Goal: Information Seeking & Learning: Learn about a topic

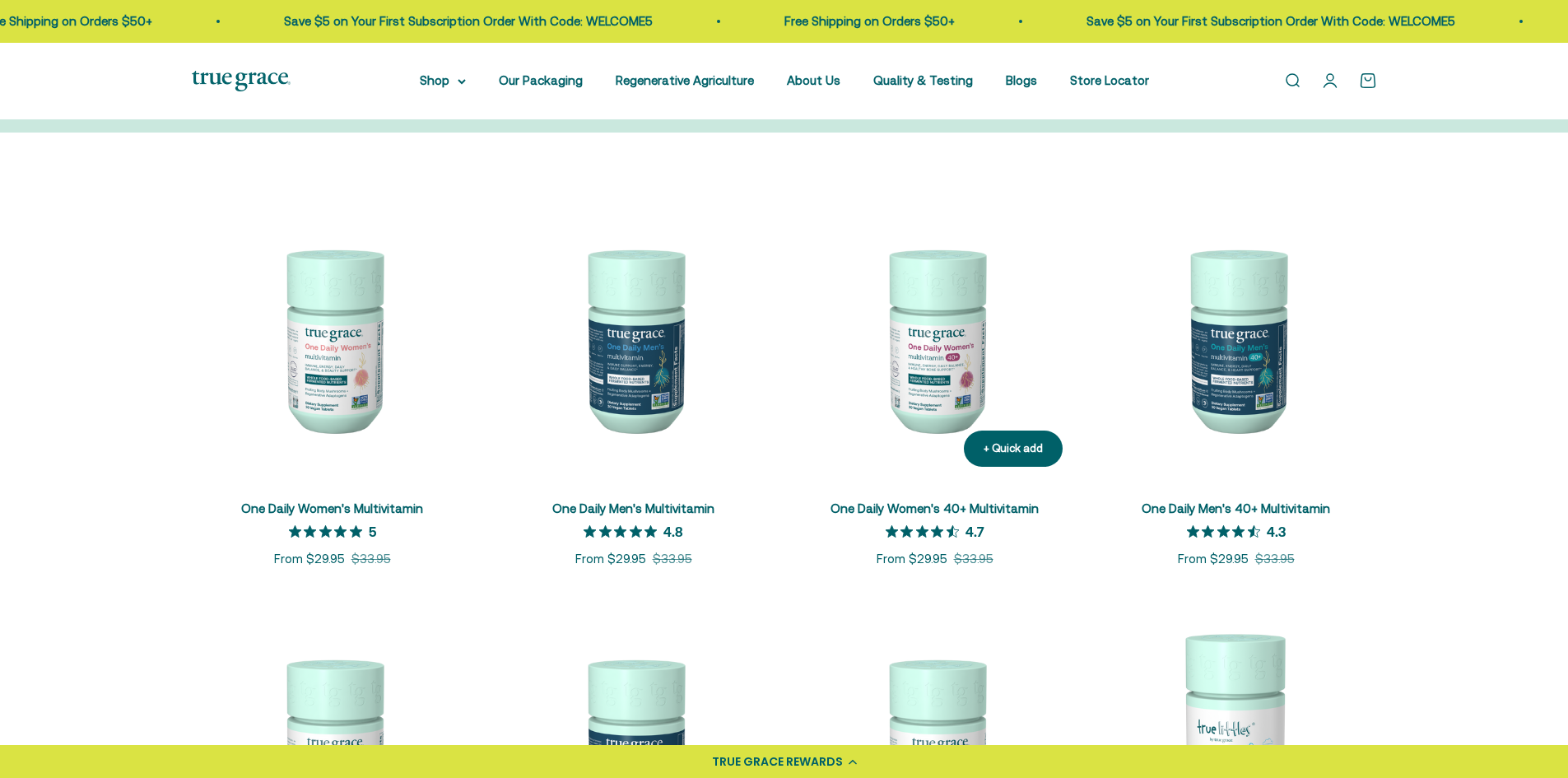
click at [999, 360] on img at bounding box center [934, 339] width 281 height 281
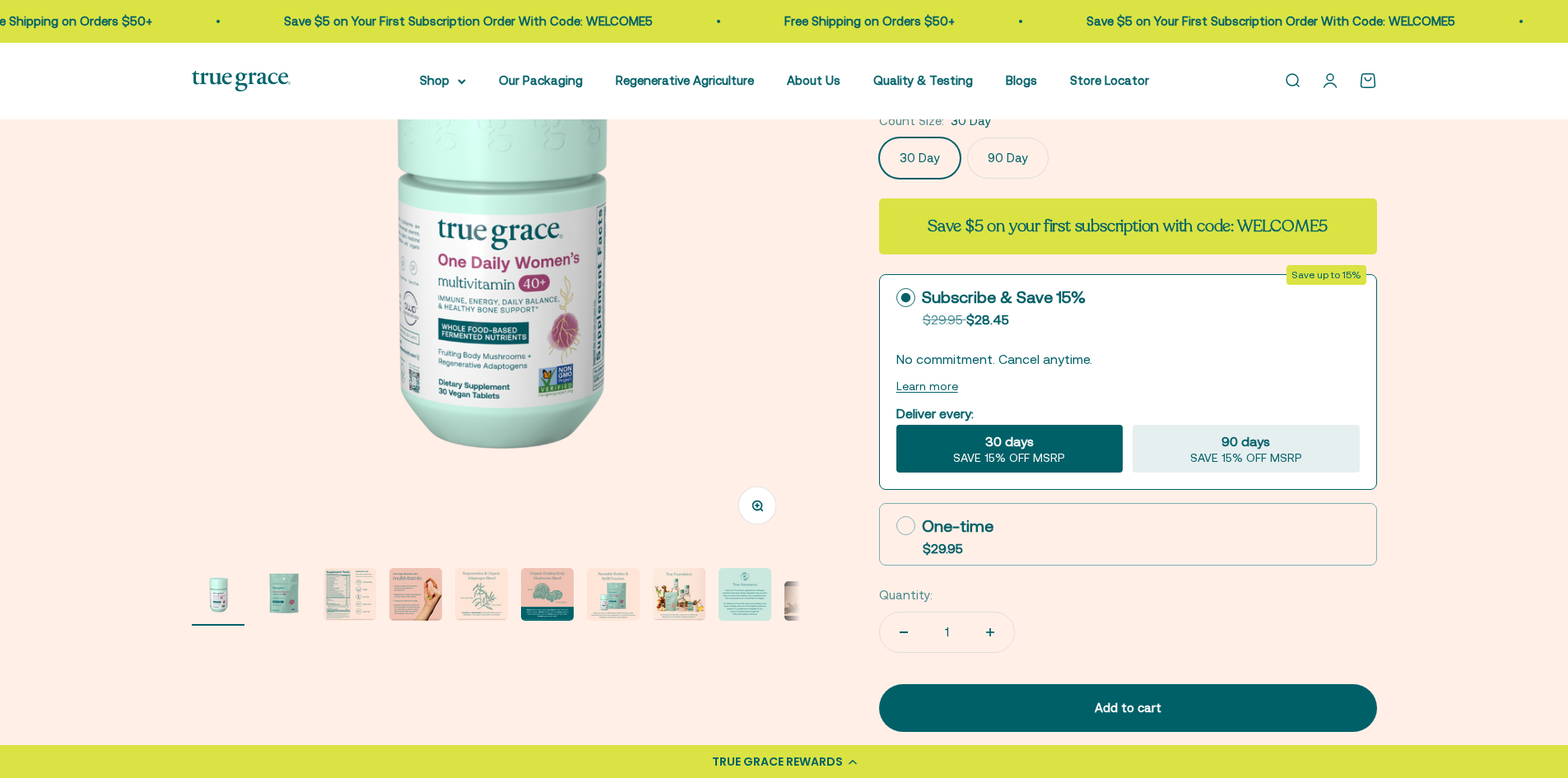
scroll to position [247, 0]
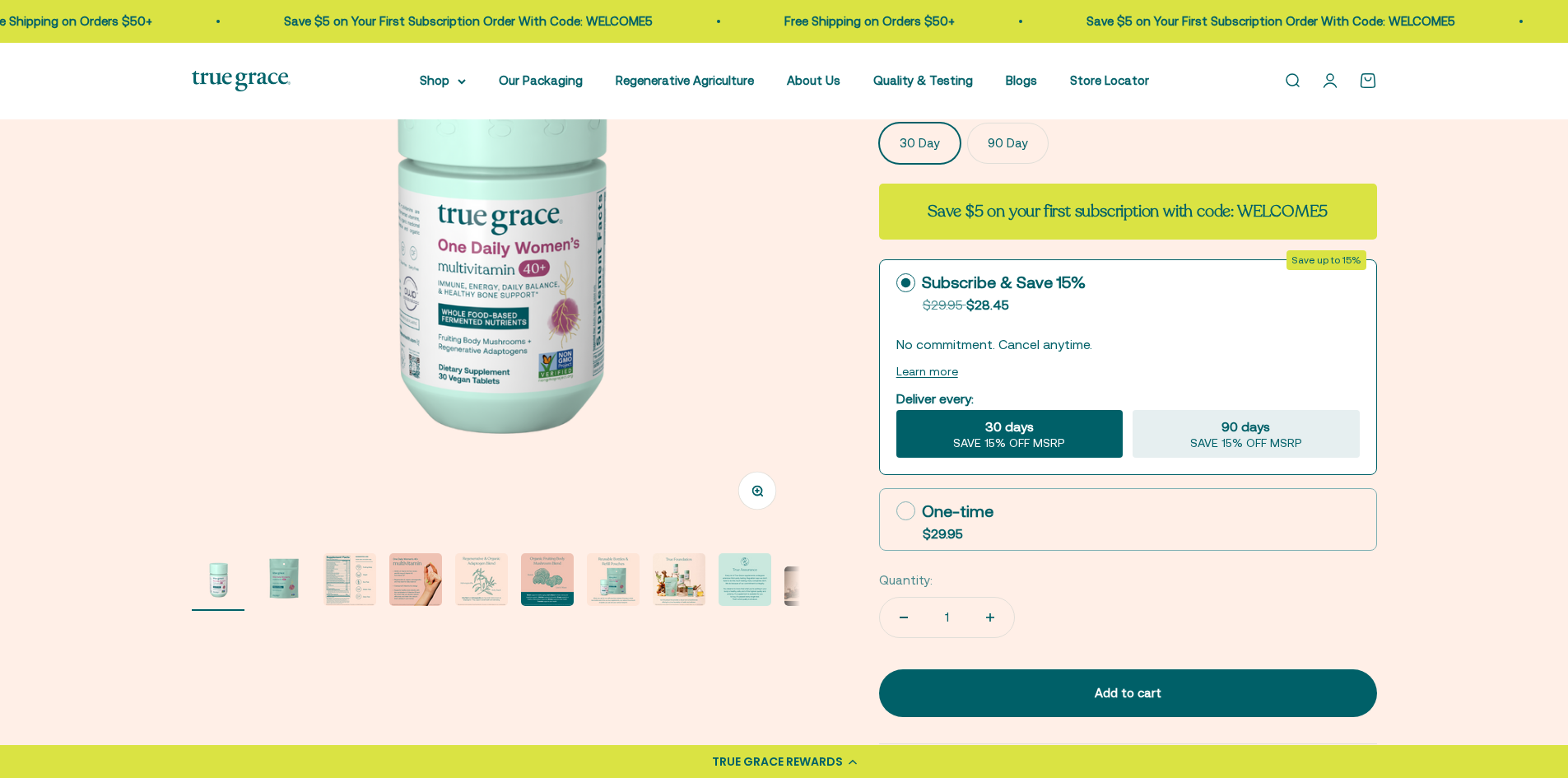
click at [338, 584] on img "Go to item 3" at bounding box center [350, 579] width 52 height 52
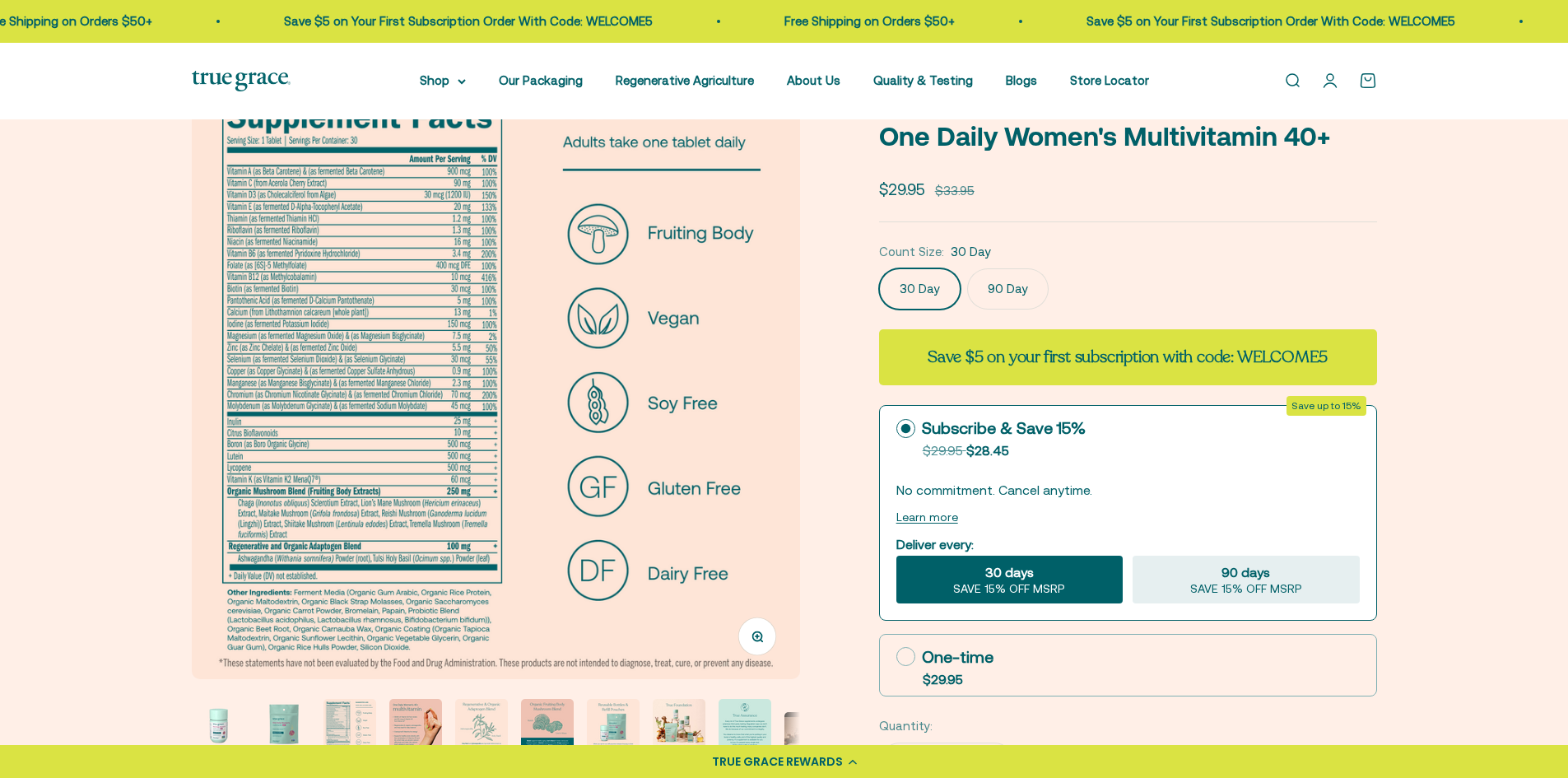
scroll to position [82, 0]
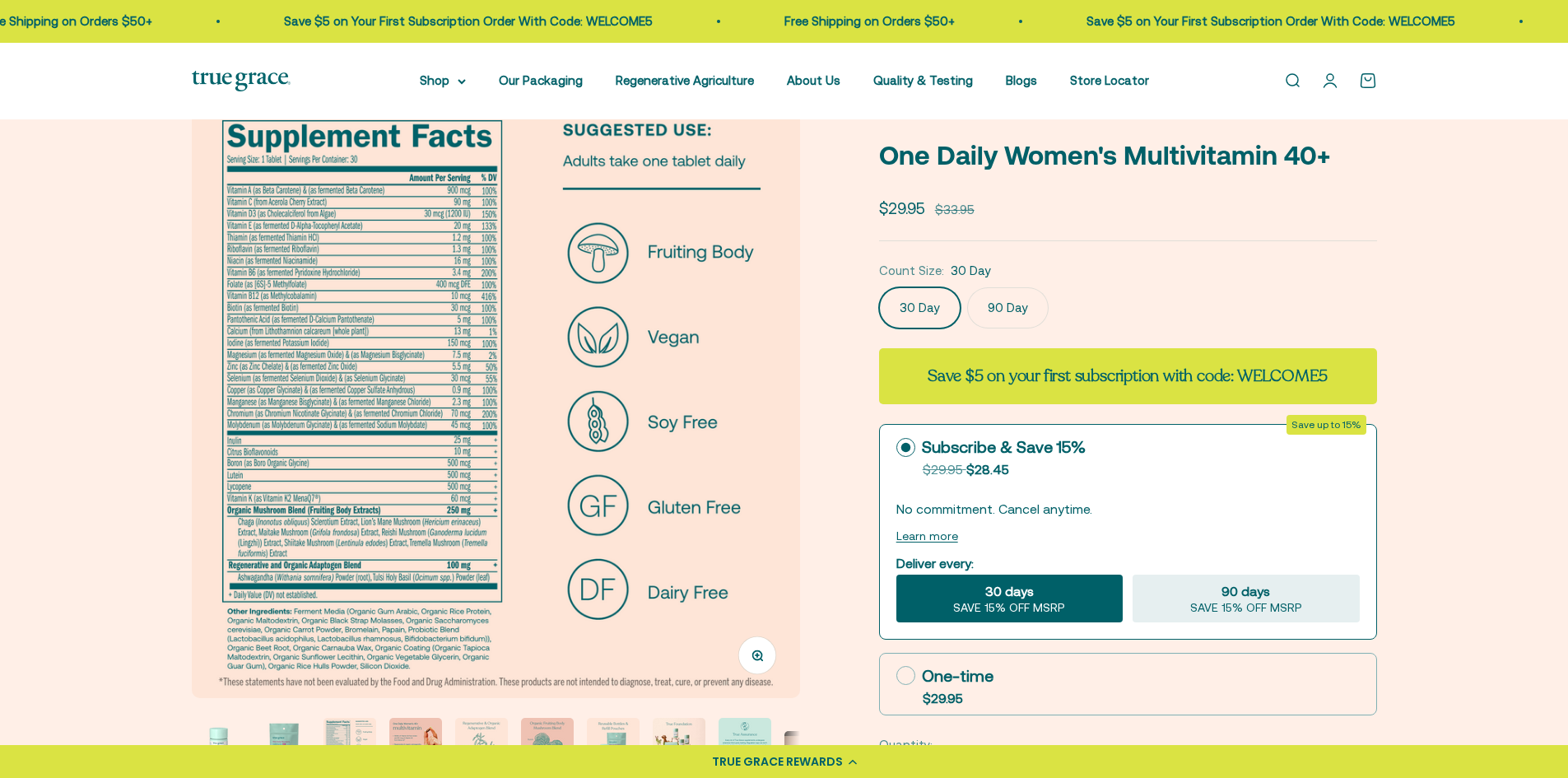
click at [760, 654] on circle "button" at bounding box center [756, 655] width 9 height 9
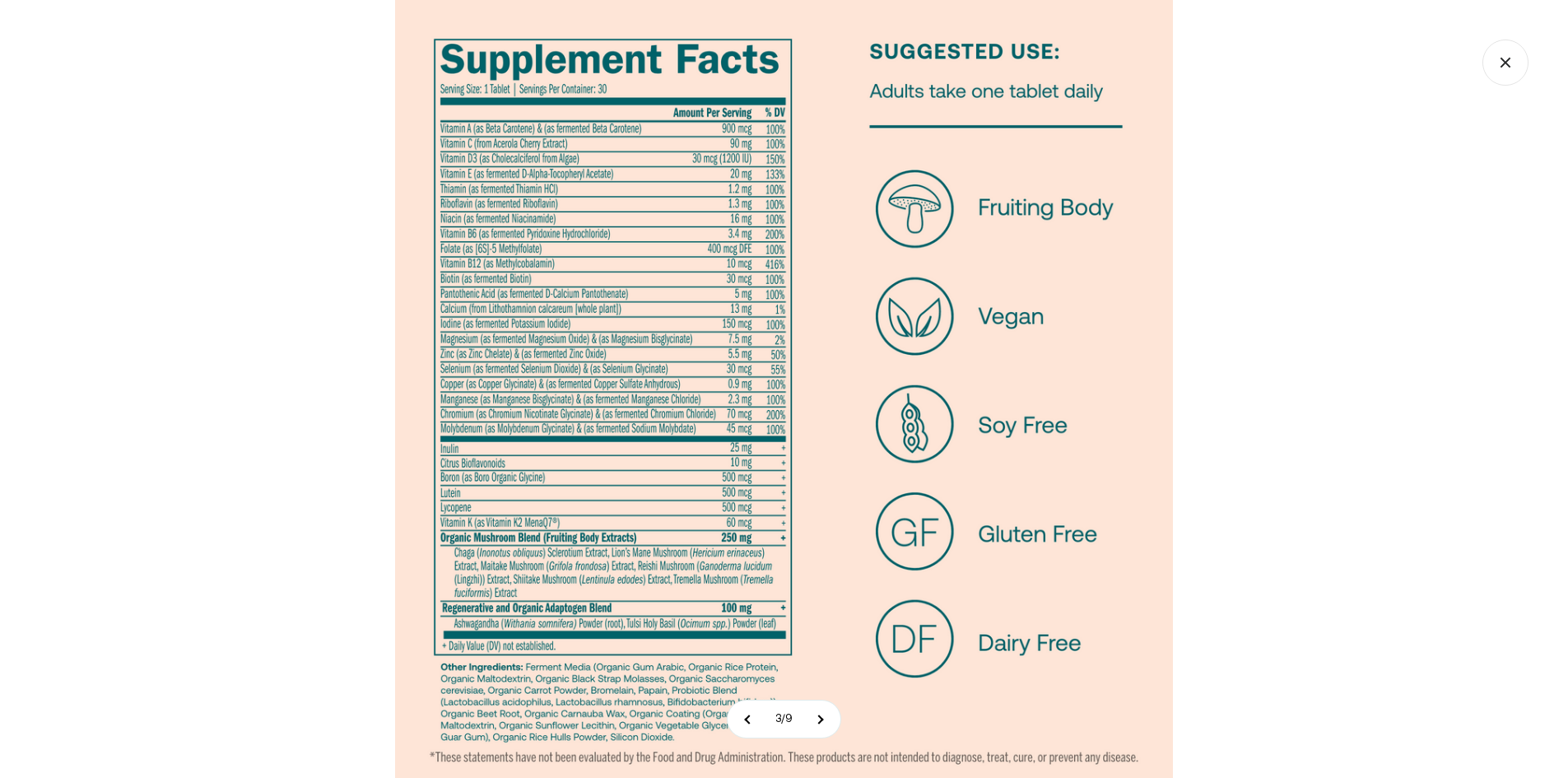
click at [1520, 58] on icon "Close gallery" at bounding box center [1504, 62] width 46 height 46
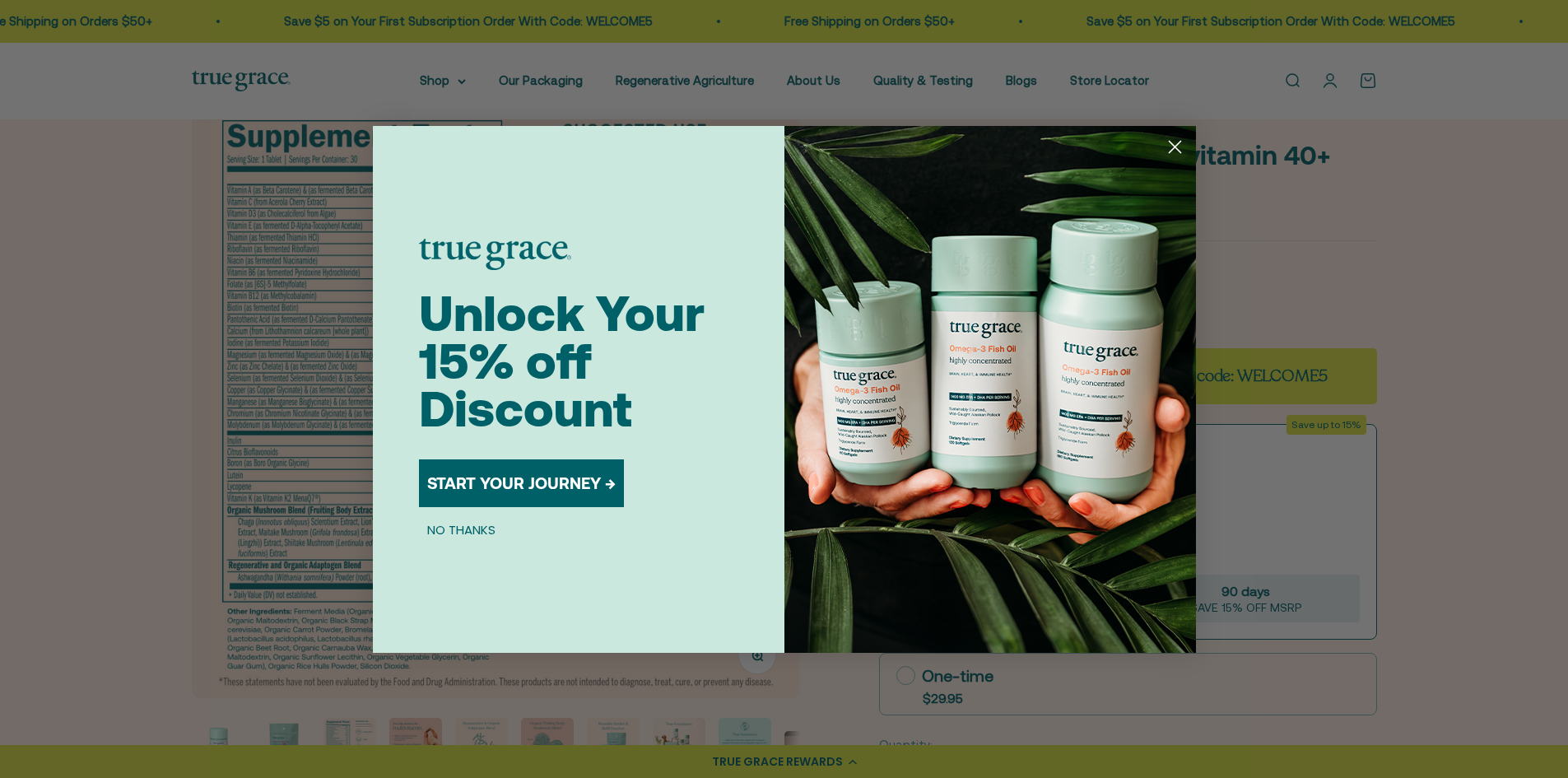
click at [1172, 140] on circle "Close dialog" at bounding box center [1173, 146] width 27 height 27
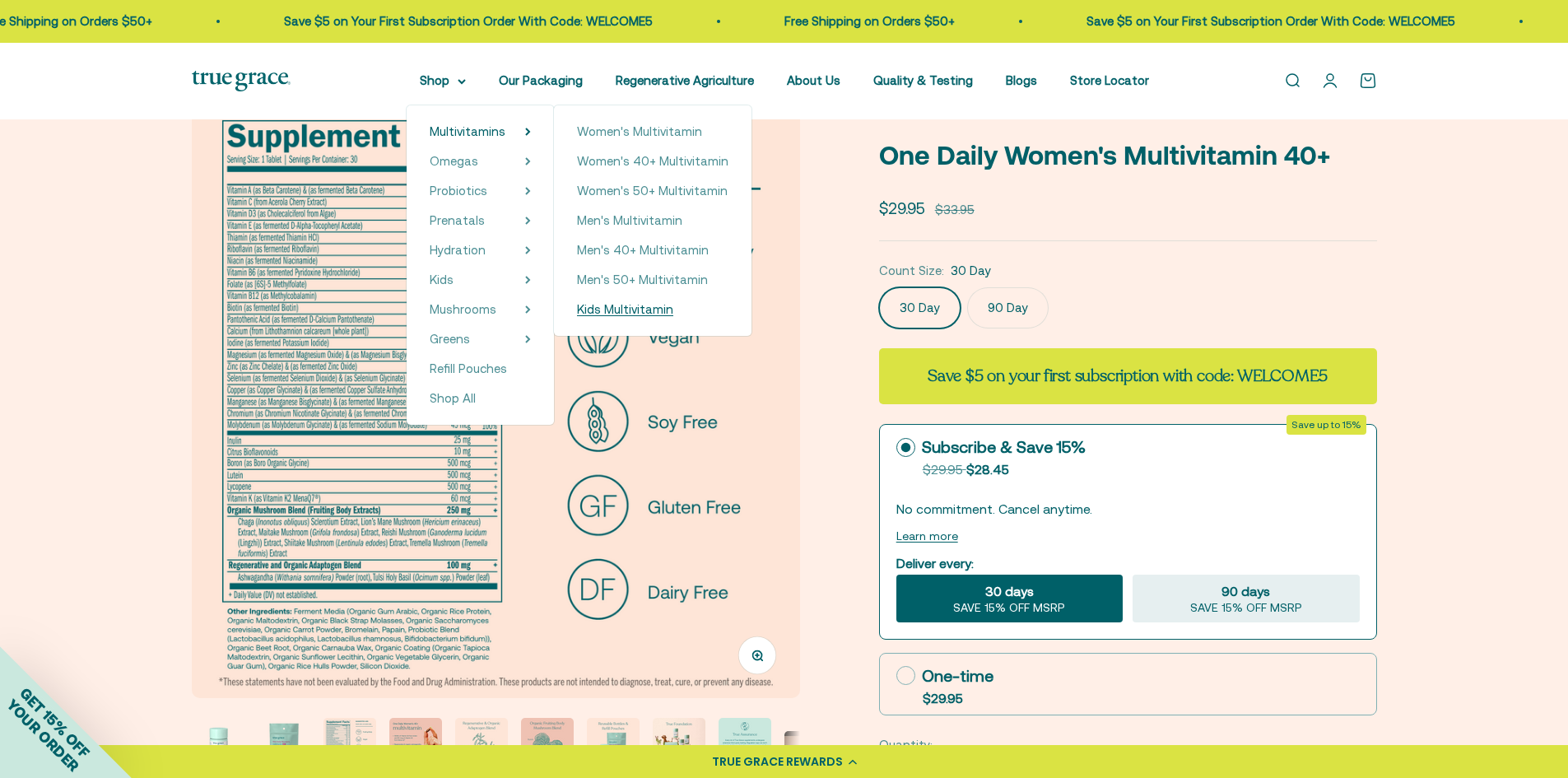
click at [633, 309] on span "Kids Multivitamin" at bounding box center [625, 309] width 96 height 14
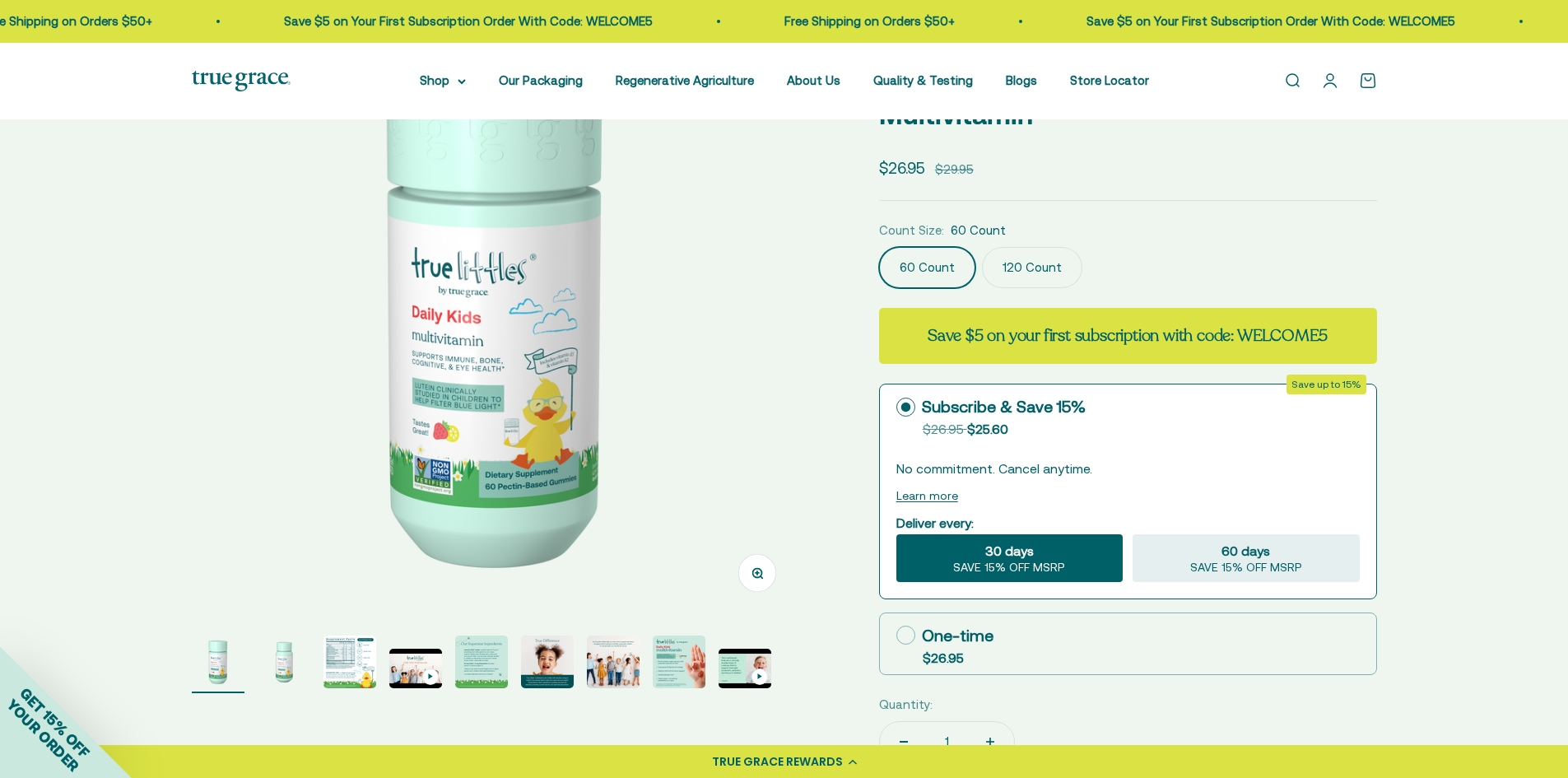
click at [320, 665] on page-dots at bounding box center [496, 664] width 608 height 58
click at [328, 670] on img "Go to item 3" at bounding box center [350, 661] width 52 height 52
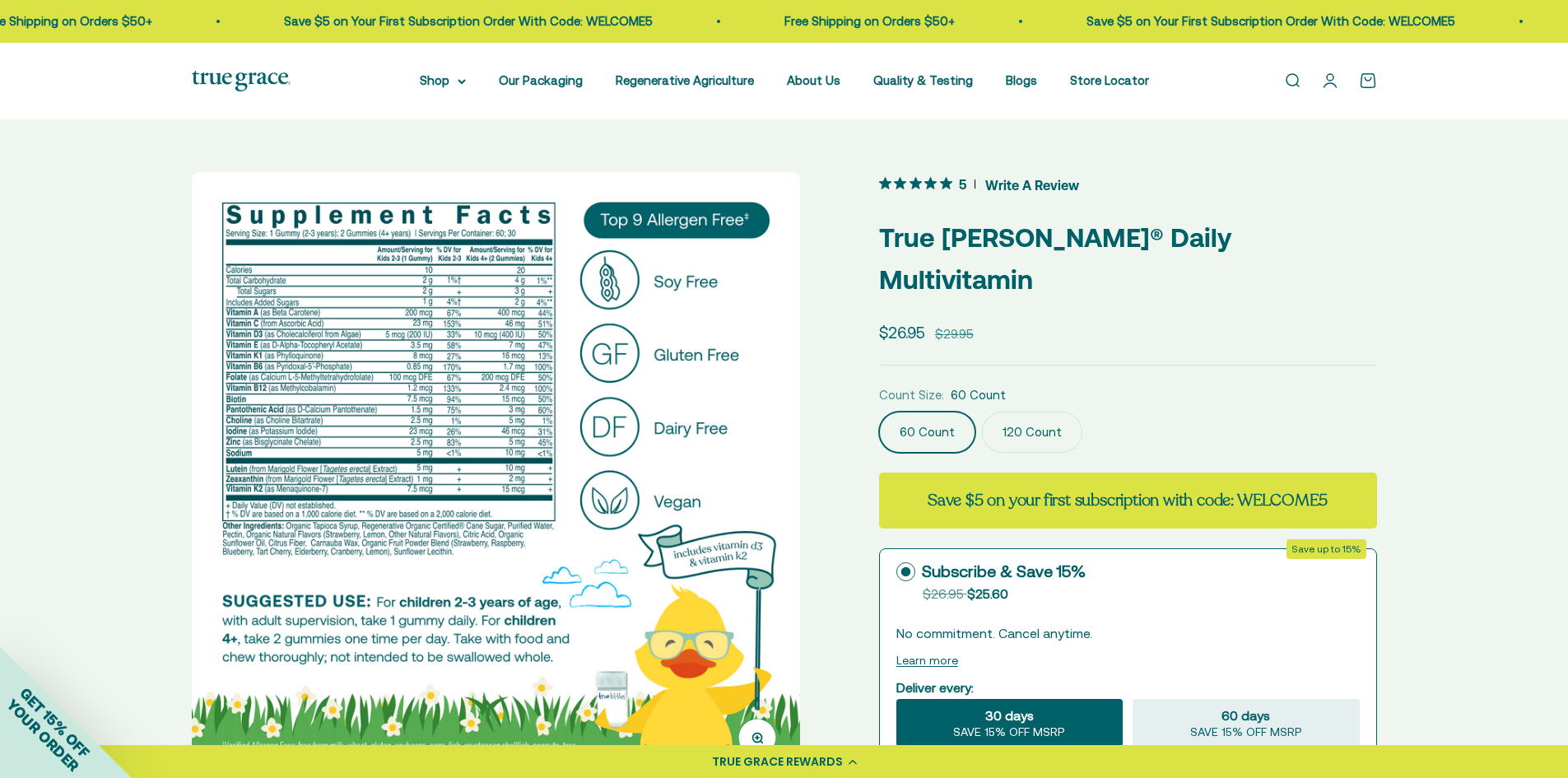
scroll to position [82, 0]
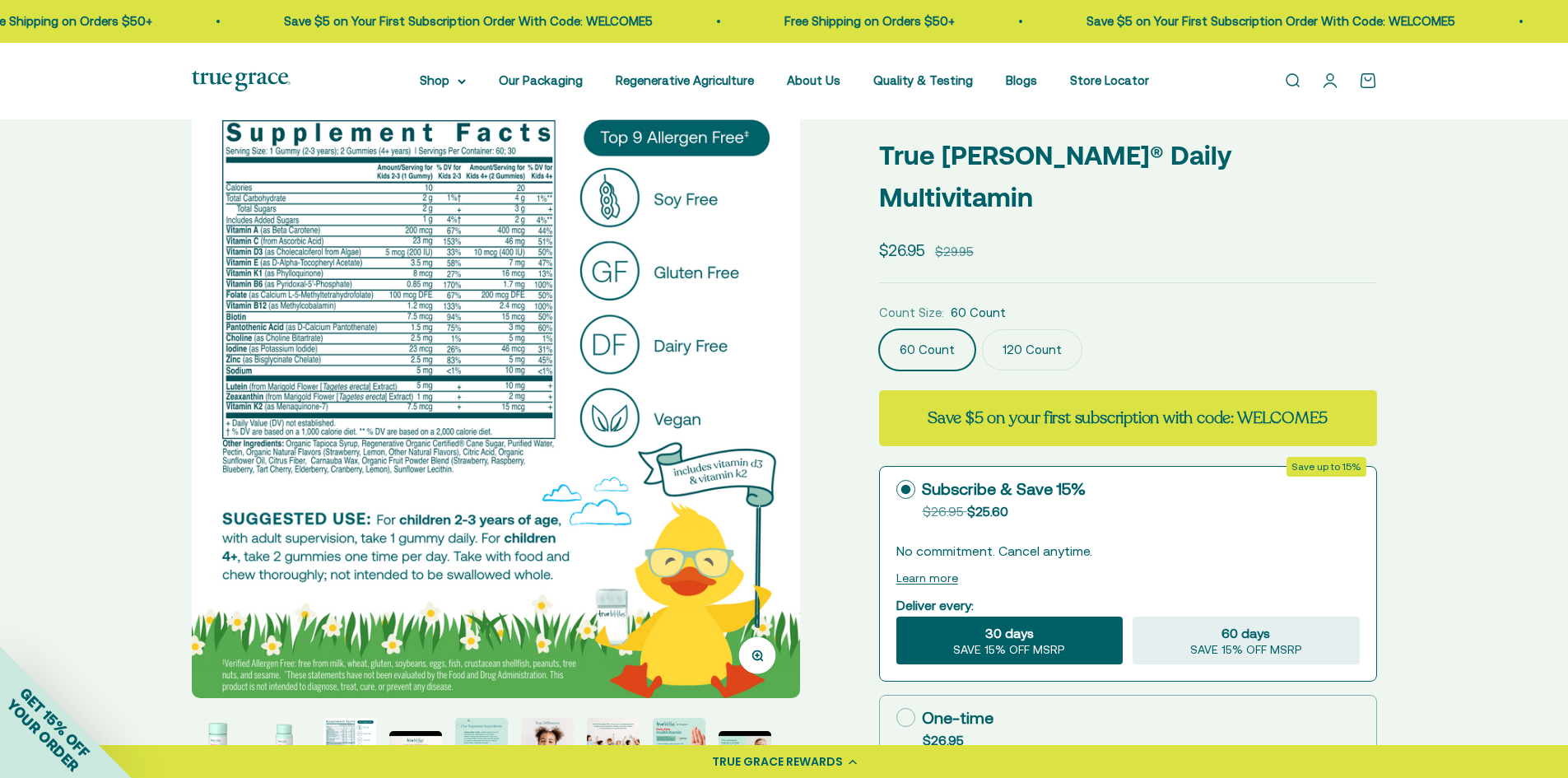
click at [772, 658] on button "Zoom" at bounding box center [756, 655] width 37 height 37
